Goal: Task Accomplishment & Management: Use online tool/utility

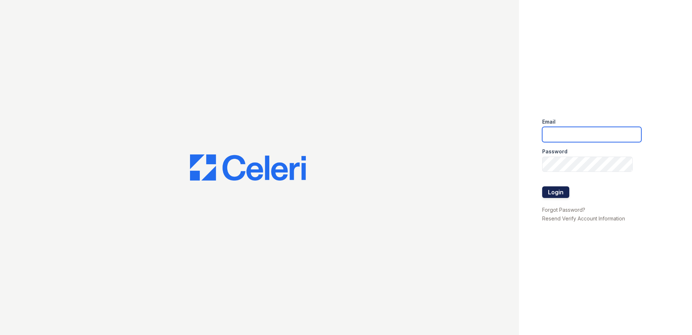
type input "renewmtvernon@trinity-pm.com"
click at [554, 192] on button "Login" at bounding box center [555, 192] width 27 height 12
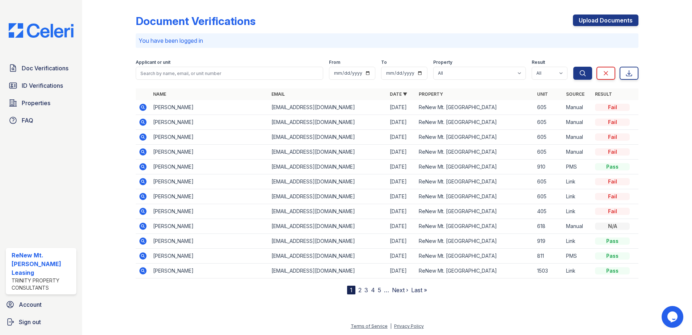
click at [97, 26] on div at bounding box center [115, 148] width 42 height 291
click at [144, 107] on icon at bounding box center [142, 107] width 7 height 7
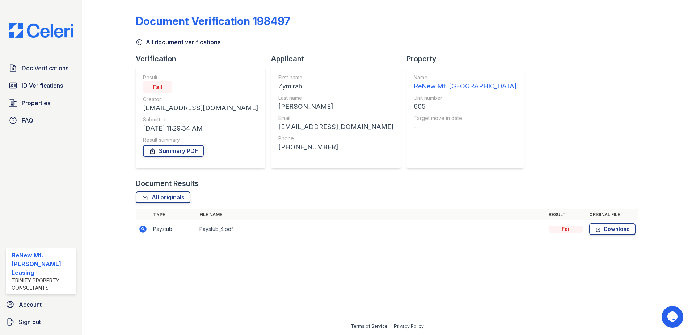
click at [144, 228] on icon at bounding box center [143, 229] width 9 height 9
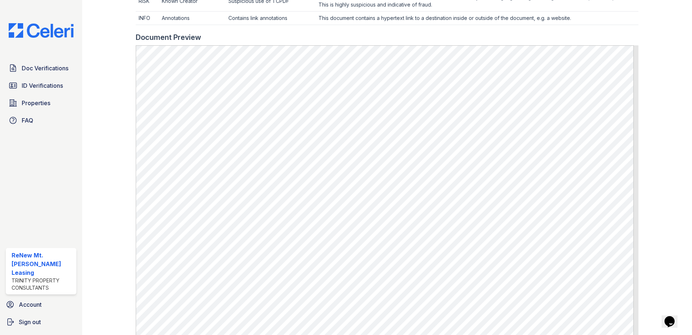
scroll to position [398, 0]
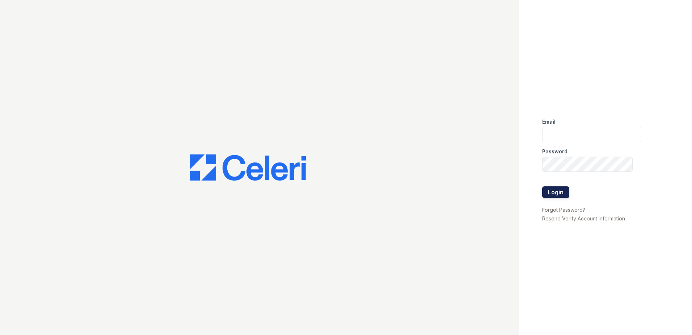
type input "[EMAIL_ADDRESS][DOMAIN_NAME]"
click at [553, 192] on button "Login" at bounding box center [555, 192] width 27 height 12
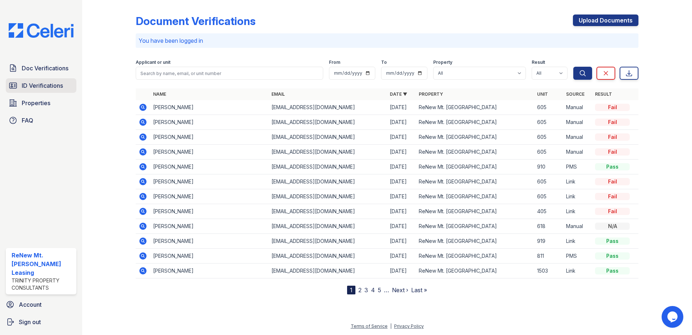
click at [52, 87] on span "ID Verifications" at bounding box center [42, 85] width 41 height 9
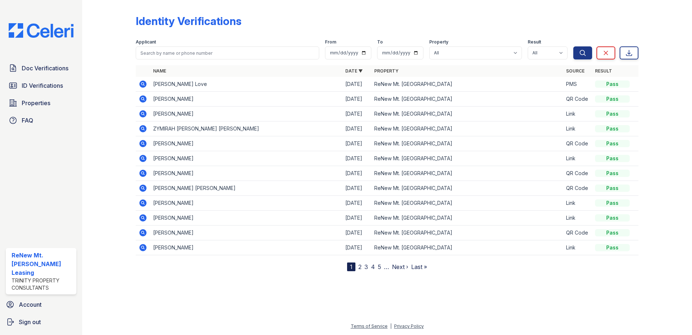
click at [270, 21] on div "Identity Verifications" at bounding box center [387, 23] width 503 height 19
click at [40, 87] on span "ID Verifications" at bounding box center [42, 85] width 41 height 9
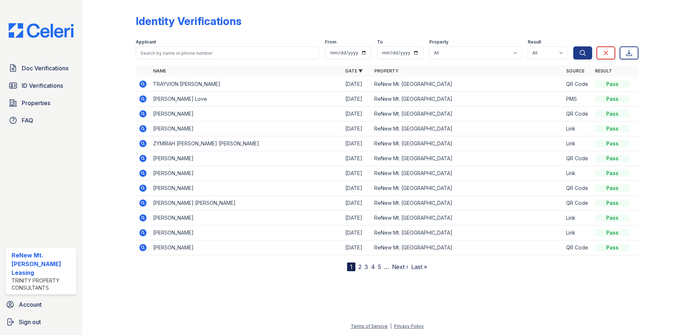
click at [142, 85] on icon at bounding box center [142, 83] width 7 height 7
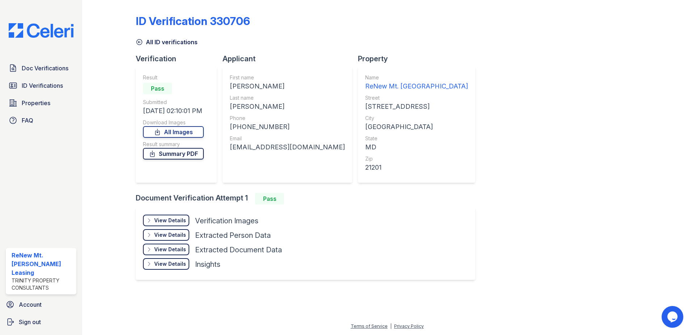
click at [185, 156] on link "Summary PDF" at bounding box center [173, 154] width 61 height 12
click at [177, 153] on link "Summary PDF" at bounding box center [173, 154] width 61 height 12
